Goal: Navigation & Orientation: Find specific page/section

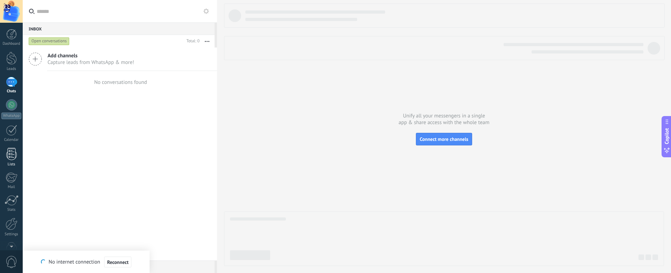
click at [12, 153] on div at bounding box center [11, 154] width 10 height 12
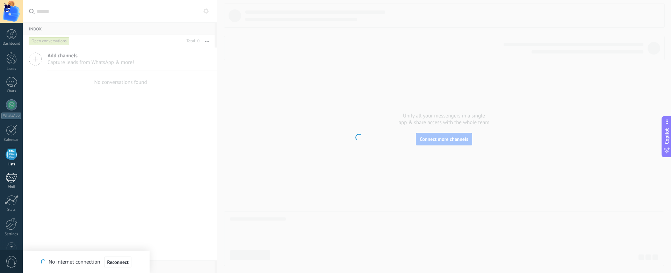
click at [11, 176] on div at bounding box center [12, 177] width 12 height 10
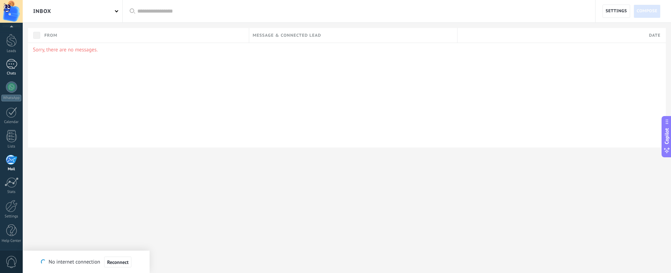
click at [2, 63] on link "Chats" at bounding box center [11, 67] width 23 height 17
